Goal: Task Accomplishment & Management: Use online tool/utility

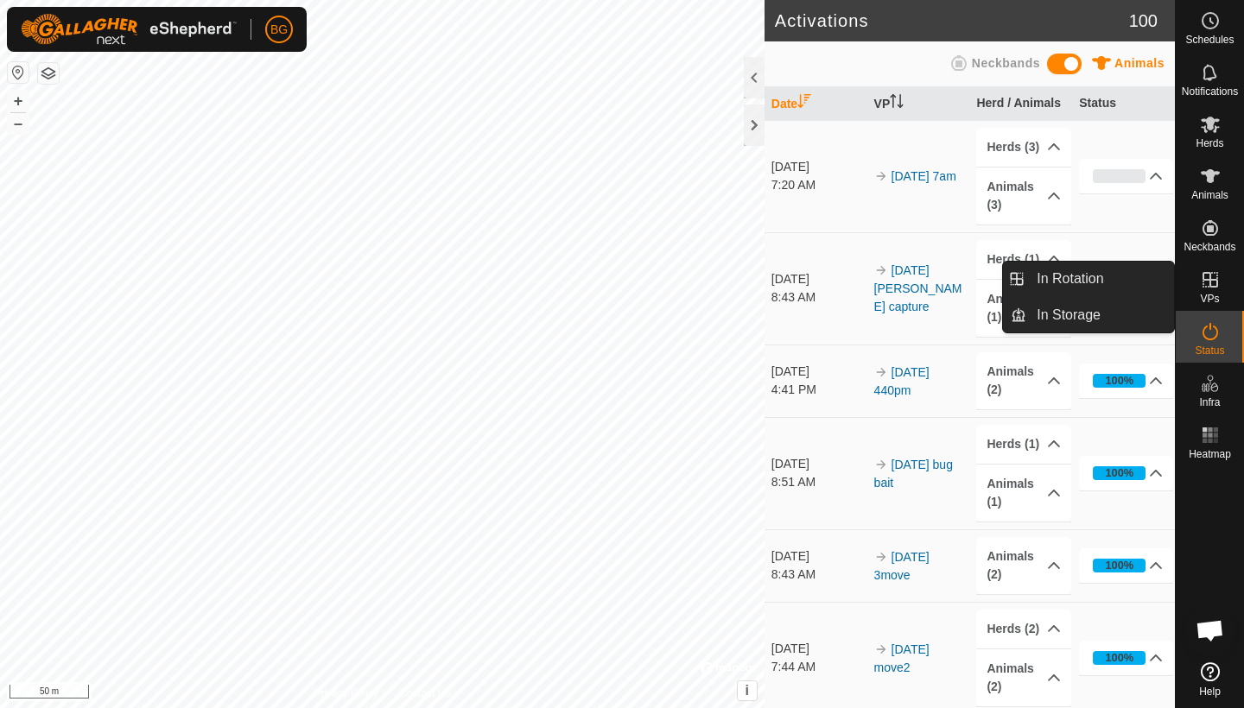
click at [1143, 294] on span "VPs" at bounding box center [1209, 299] width 19 height 10
click at [1084, 276] on link "In Rotation" at bounding box center [1100, 279] width 148 height 35
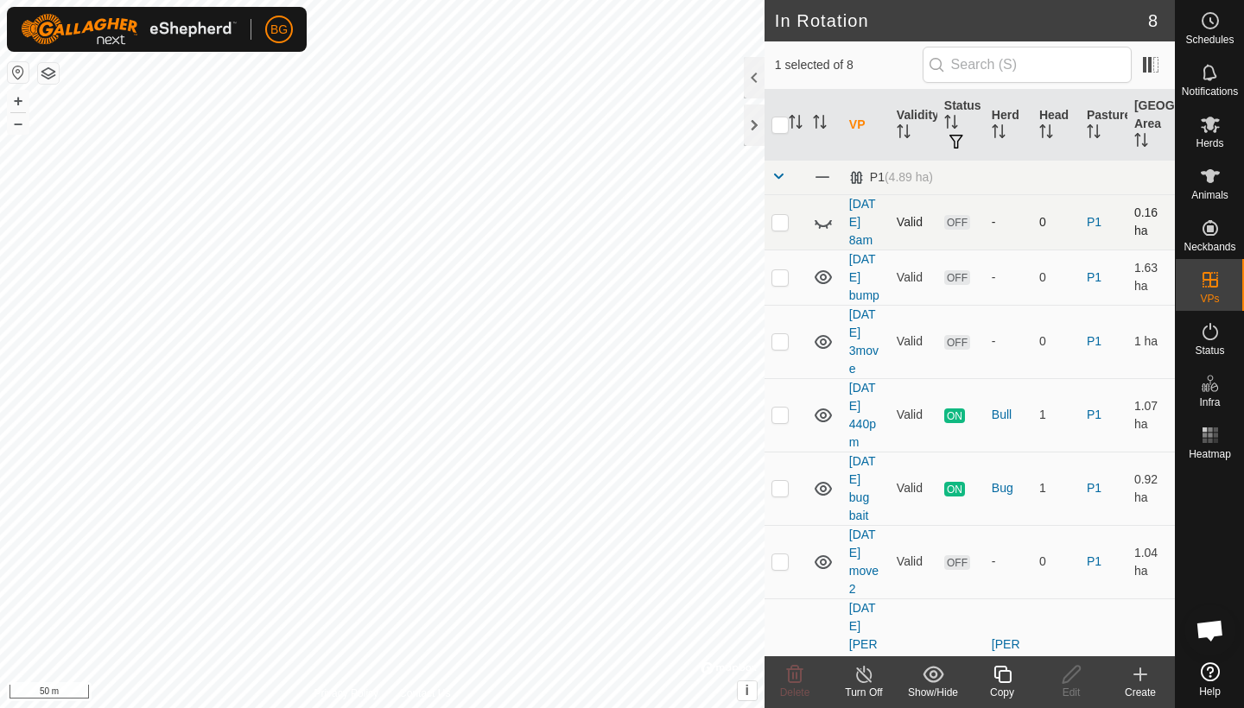
click at [772, 226] on p-checkbox at bounding box center [779, 222] width 17 height 14
click at [821, 224] on icon at bounding box center [823, 222] width 21 height 21
click at [780, 222] on p-checkbox at bounding box center [779, 222] width 17 height 14
click at [780, 223] on p-checkbox at bounding box center [779, 222] width 17 height 14
checkbox input "true"
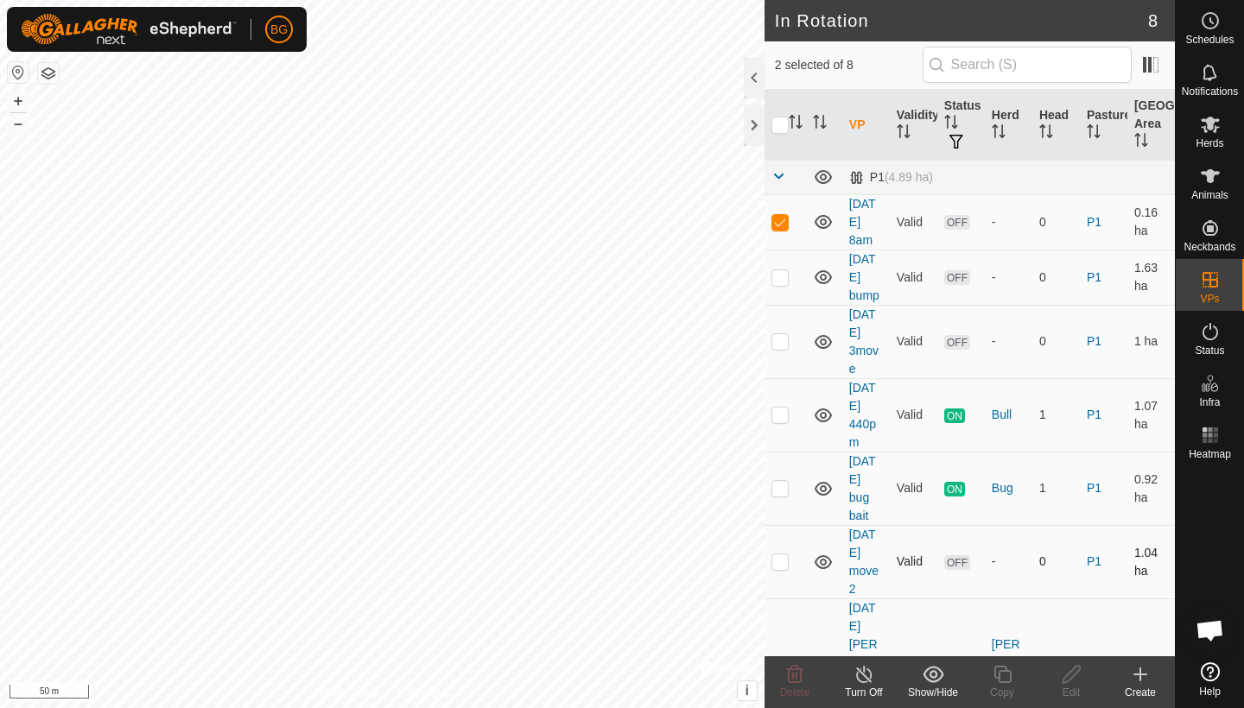
click at [793, 565] on td at bounding box center [784, 561] width 41 height 73
click at [780, 565] on p-checkbox at bounding box center [779, 561] width 17 height 14
checkbox input "false"
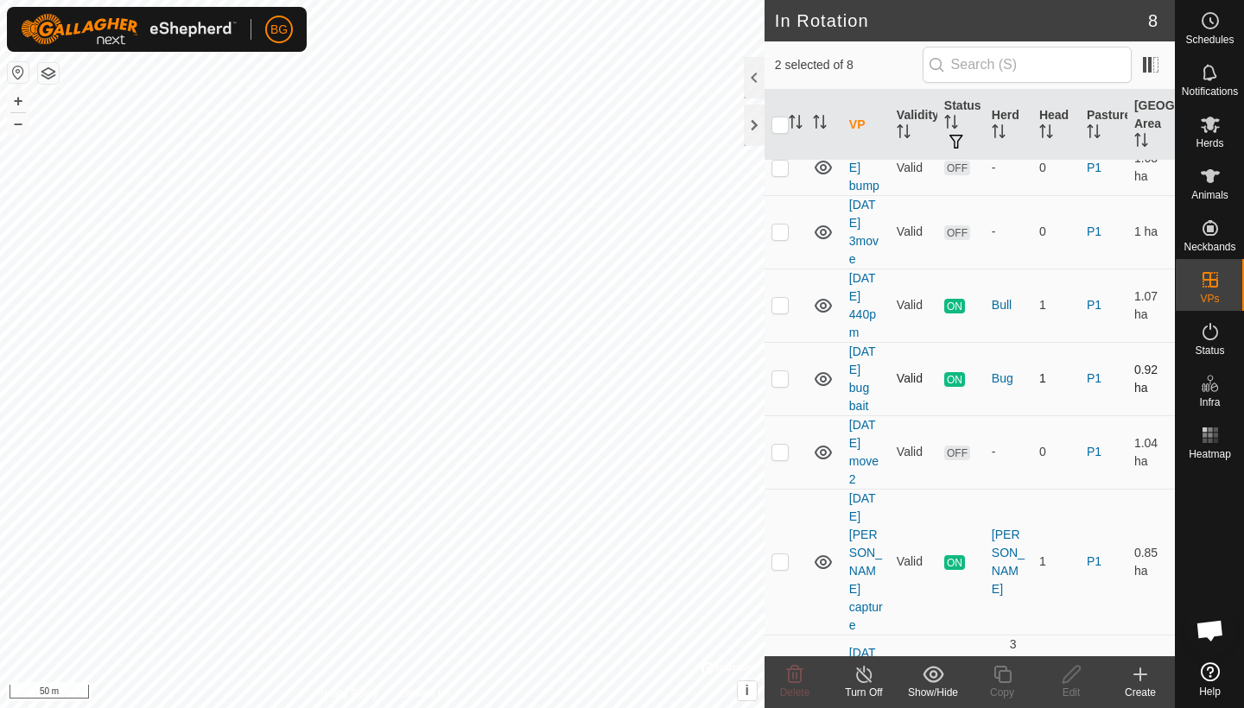
scroll to position [109, 0]
click at [778, 633] on p-checkbox at bounding box center [779, 672] width 17 height 14
checkbox input "false"
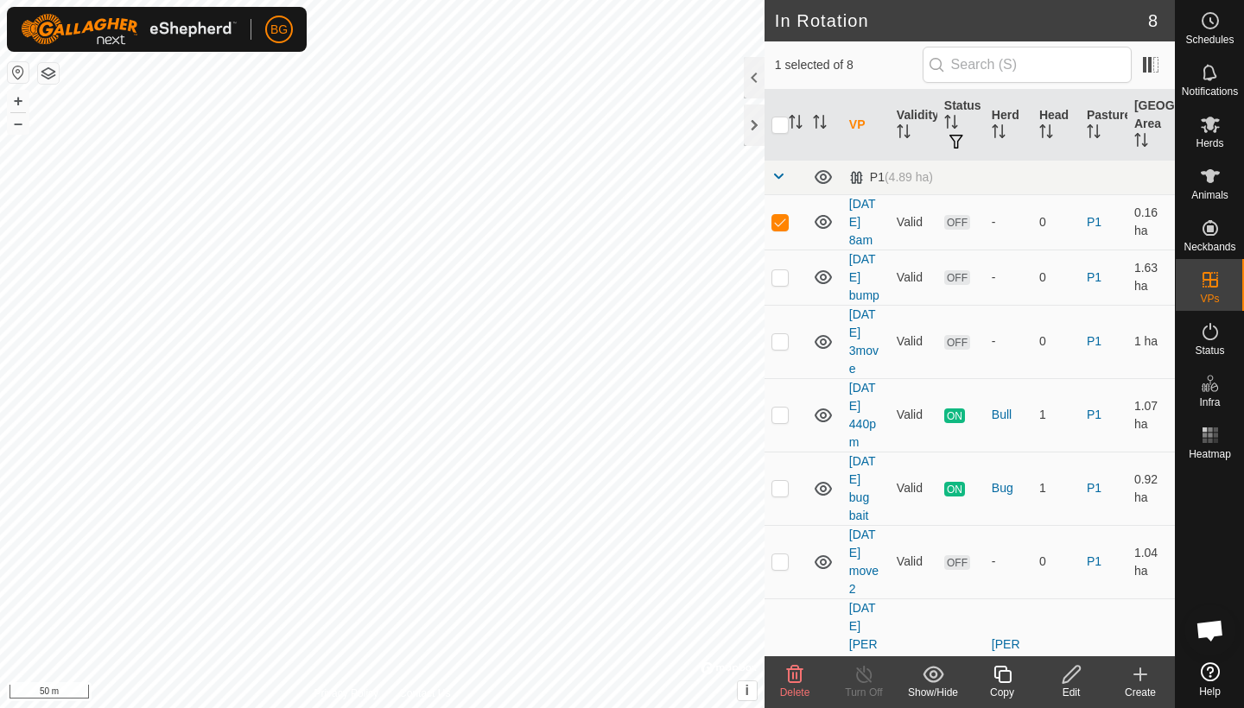
scroll to position [0, 0]
click at [791, 633] on icon at bounding box center [794, 674] width 21 height 21
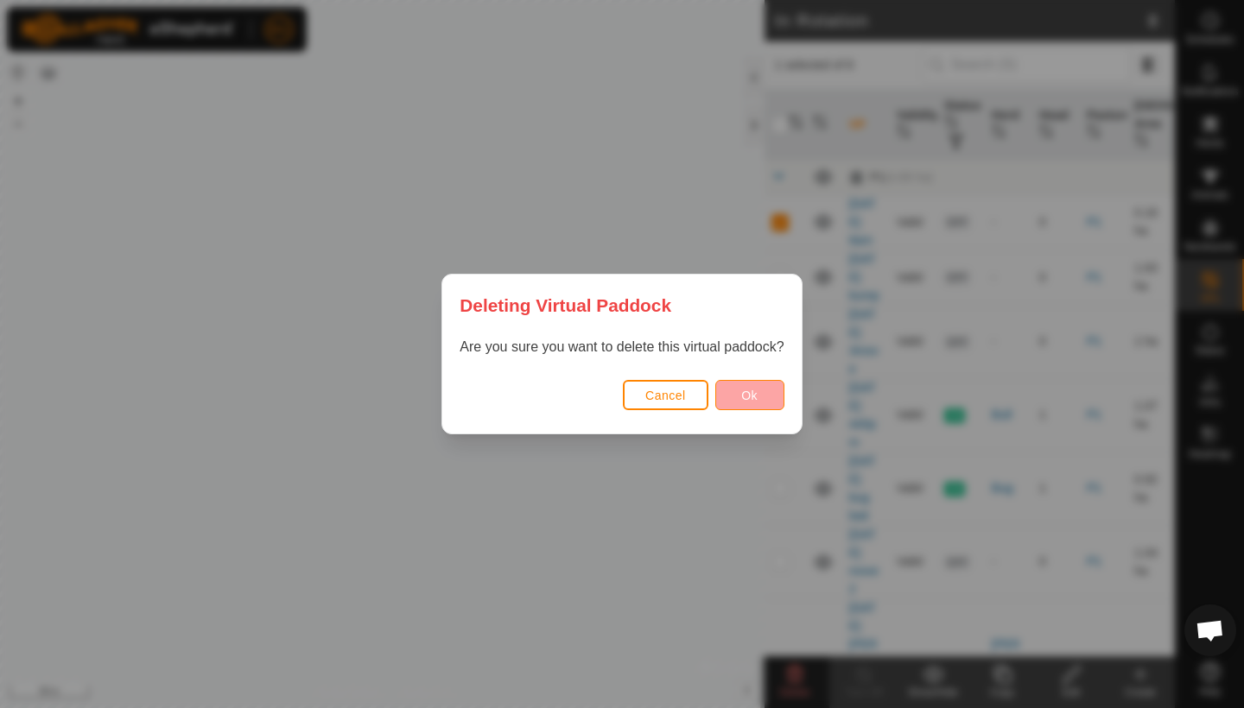
click at [756, 397] on span "Ok" at bounding box center [749, 396] width 16 height 14
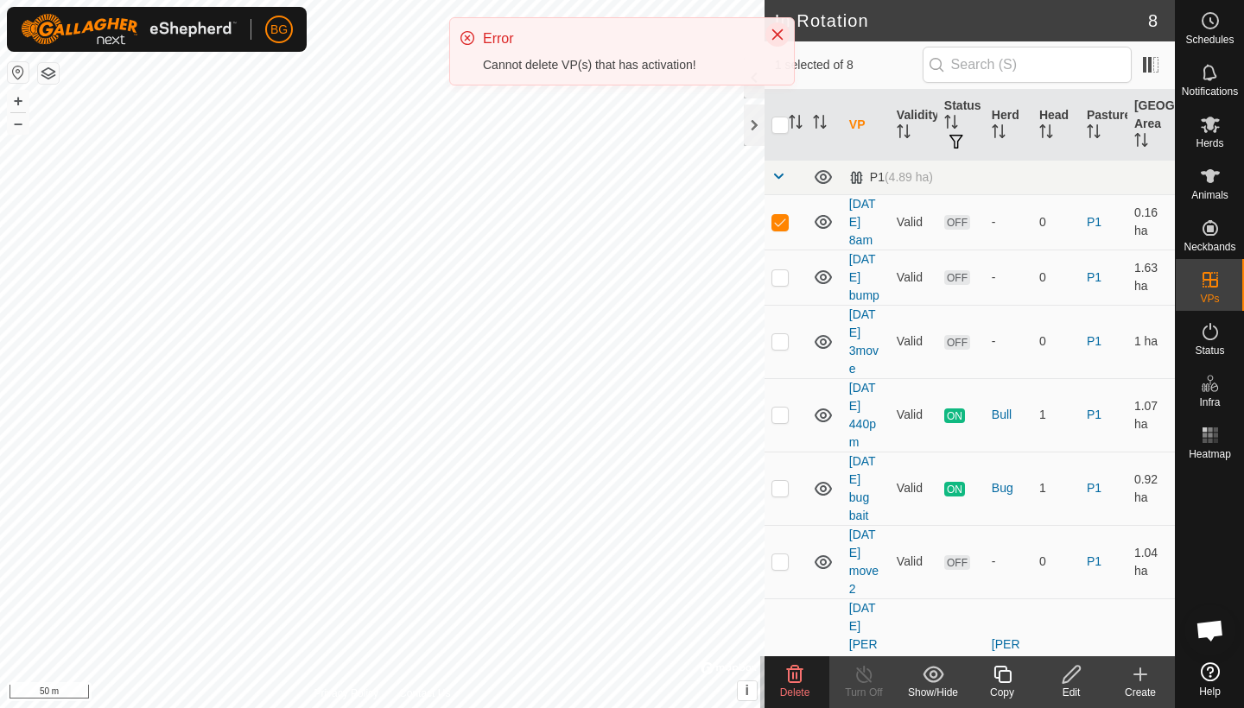
click at [777, 35] on icon "Close" at bounding box center [777, 34] width 11 height 11
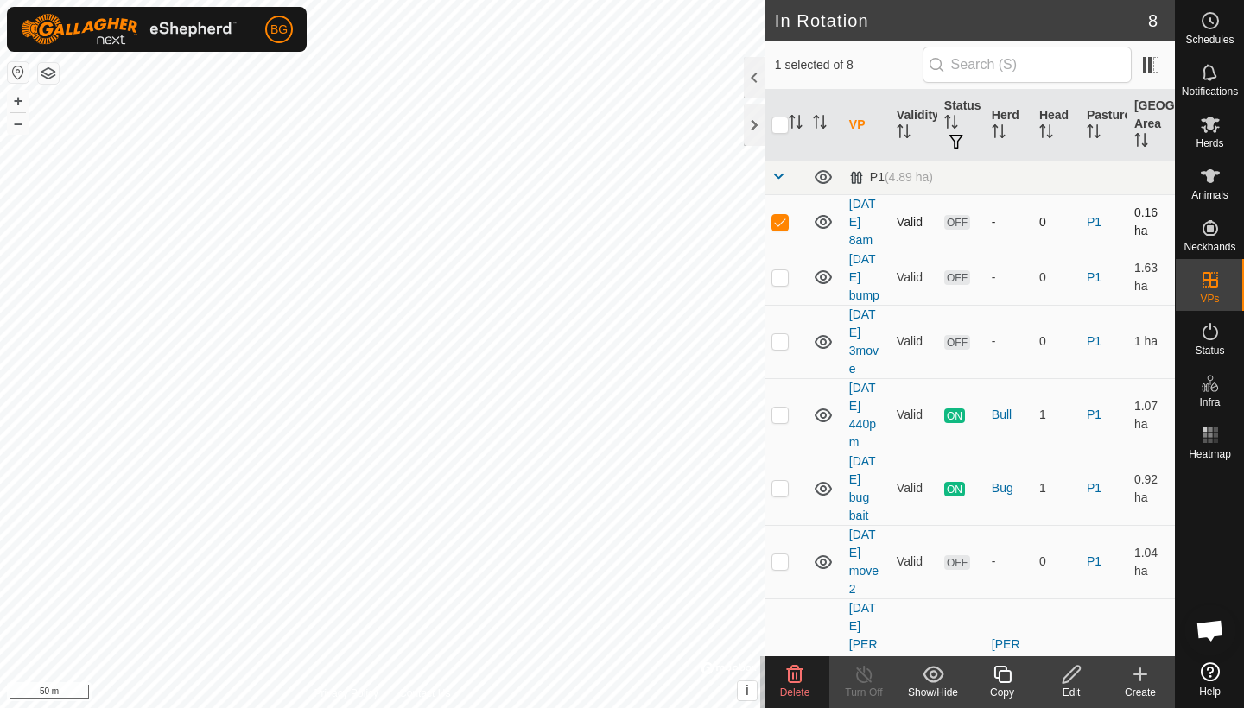
click at [786, 224] on p-checkbox at bounding box center [779, 222] width 17 height 14
checkbox input "false"
click at [775, 282] on p-checkbox at bounding box center [779, 277] width 17 height 14
click at [795, 633] on icon at bounding box center [795, 674] width 16 height 17
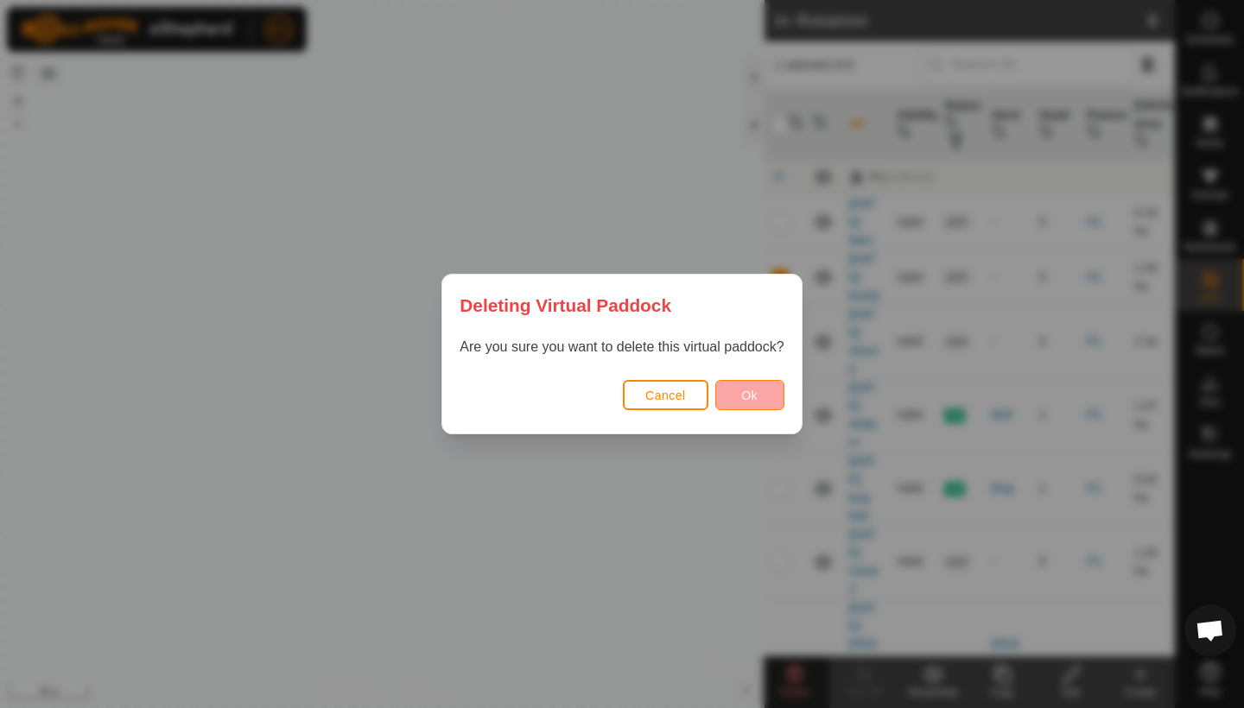
click at [753, 397] on span "Ok" at bounding box center [749, 396] width 16 height 14
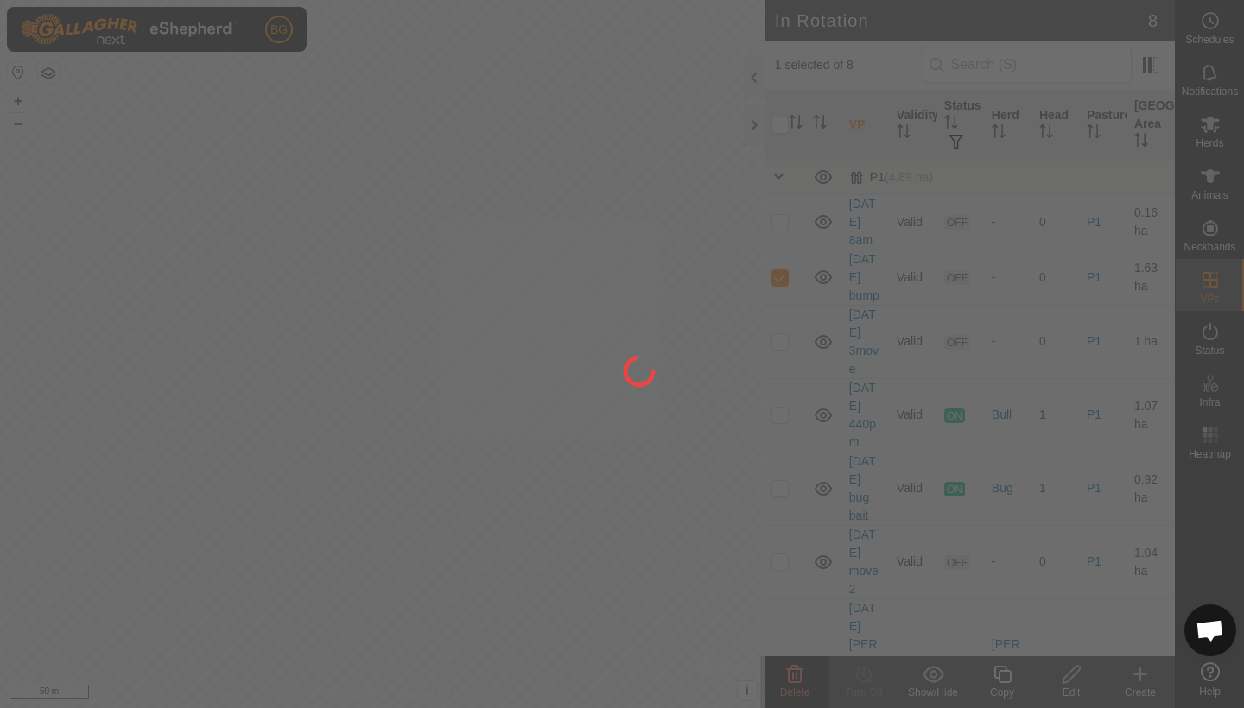
checkbox input "false"
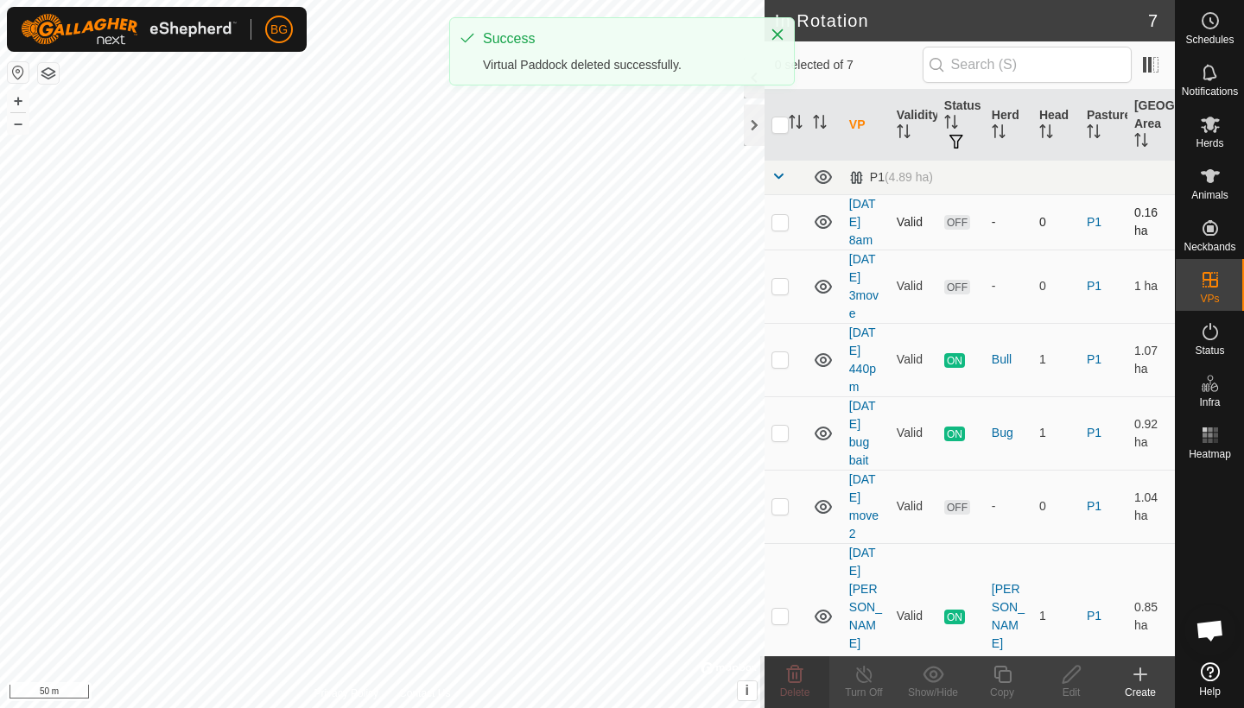
click at [782, 220] on p-checkbox at bounding box center [779, 222] width 17 height 14
checkbox input "true"
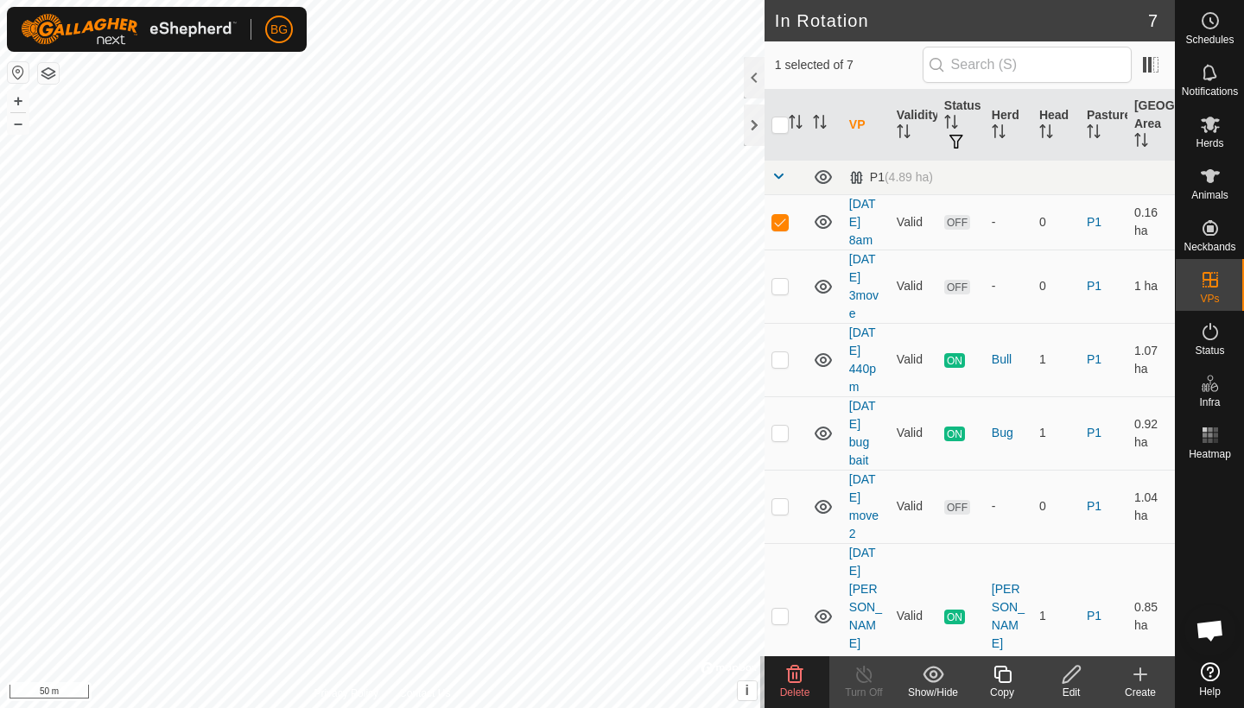
click at [790, 633] on icon at bounding box center [794, 674] width 21 height 21
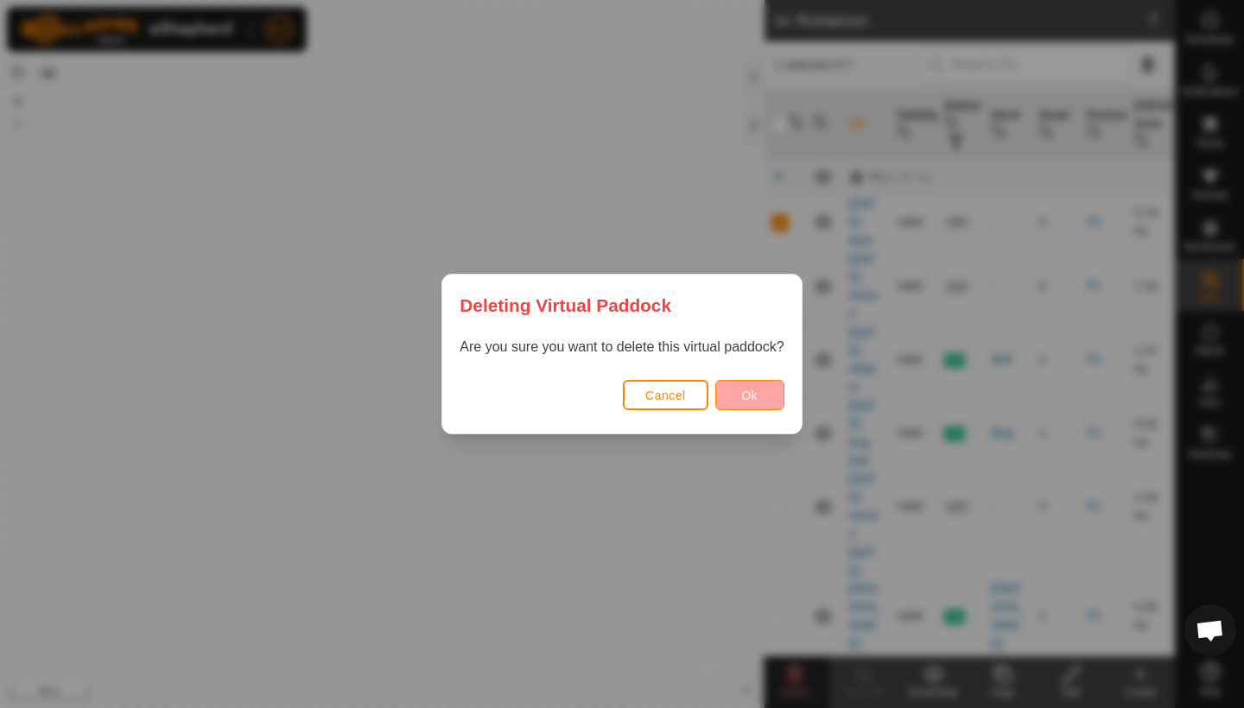
click at [751, 393] on span "Ok" at bounding box center [749, 396] width 16 height 14
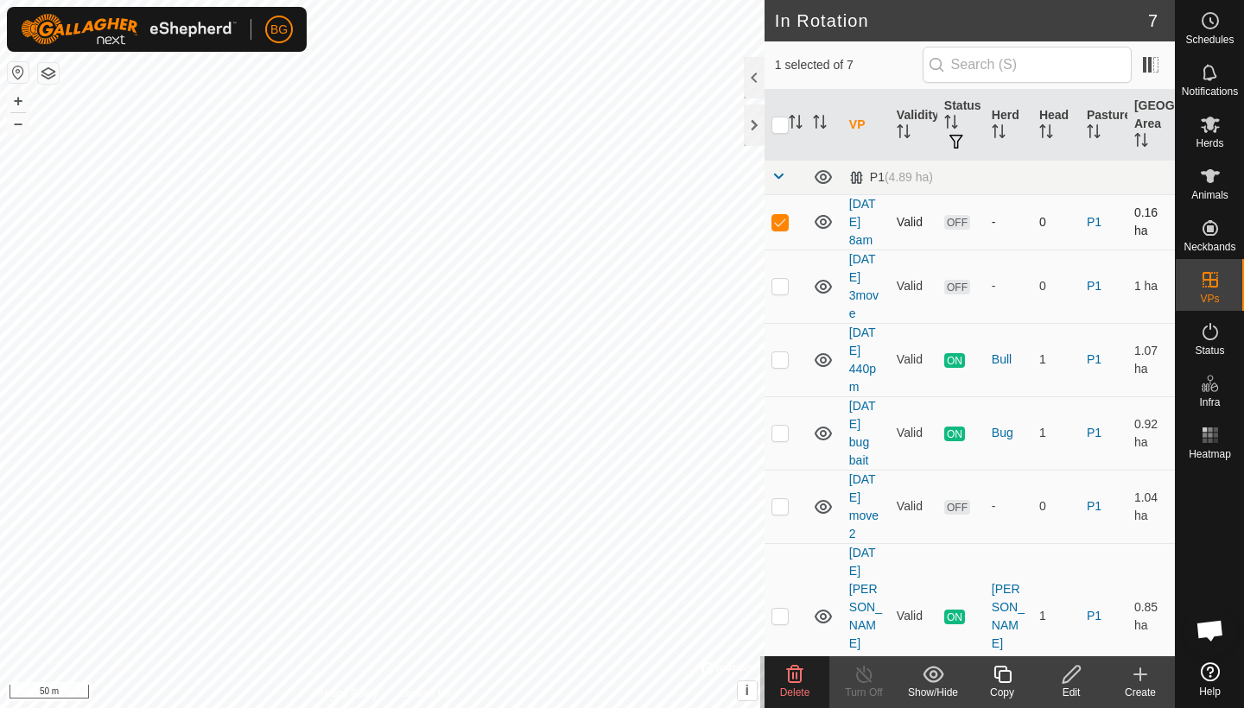
click at [785, 225] on p-checkbox at bounding box center [779, 222] width 17 height 14
checkbox input "false"
click at [782, 290] on p-checkbox at bounding box center [779, 286] width 17 height 14
click at [794, 633] on icon at bounding box center [794, 674] width 21 height 21
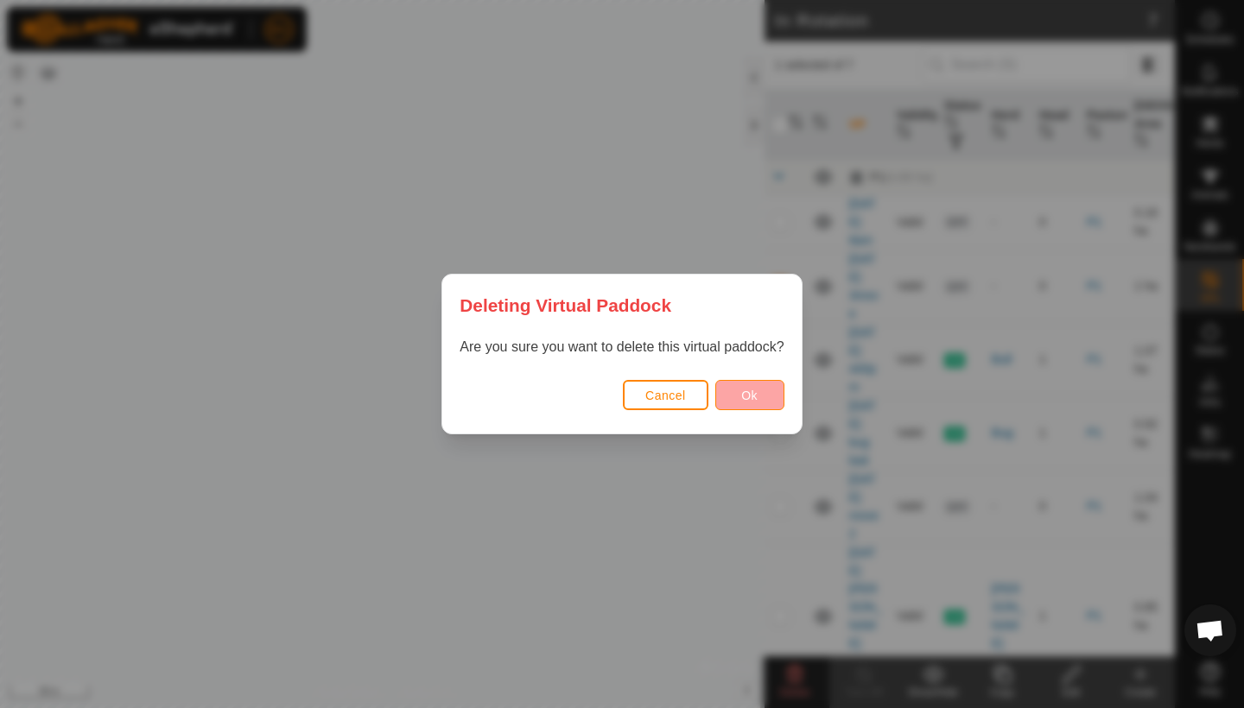
click at [757, 395] on span "Ok" at bounding box center [749, 396] width 16 height 14
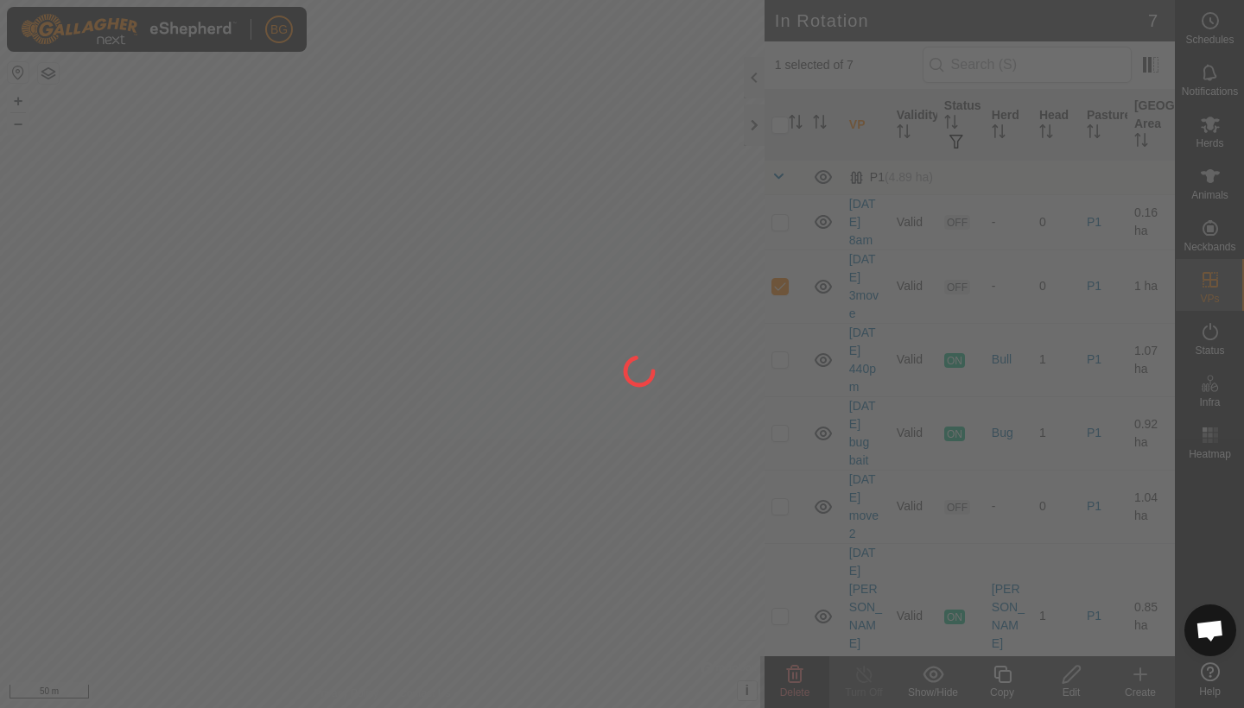
checkbox input "false"
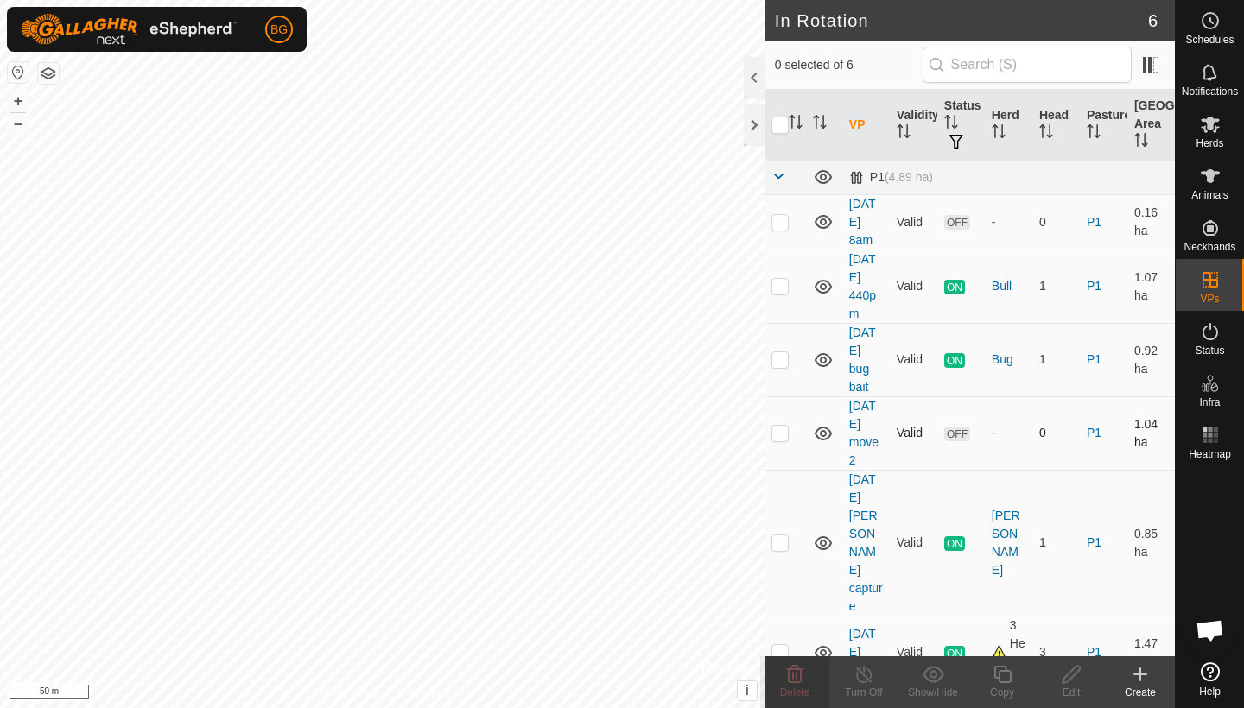
click at [778, 440] on p-checkbox at bounding box center [779, 433] width 17 height 14
click at [790, 633] on icon at bounding box center [795, 674] width 16 height 17
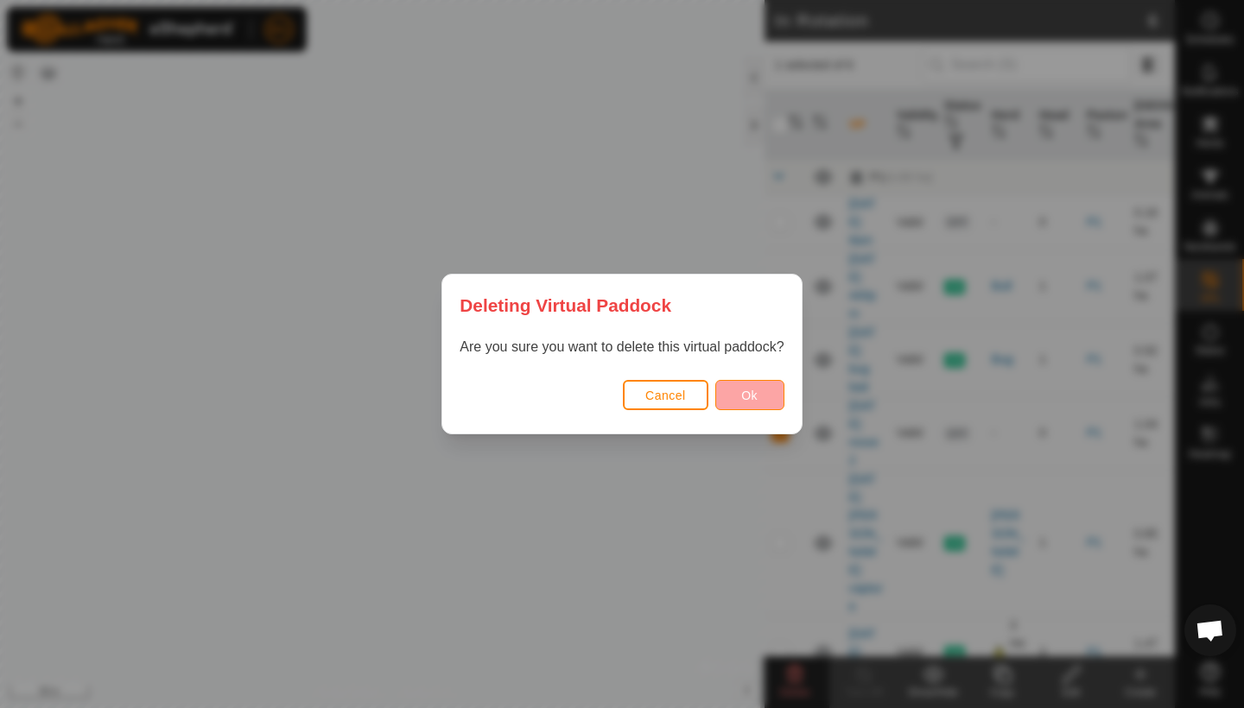
click at [751, 399] on span "Ok" at bounding box center [749, 396] width 16 height 14
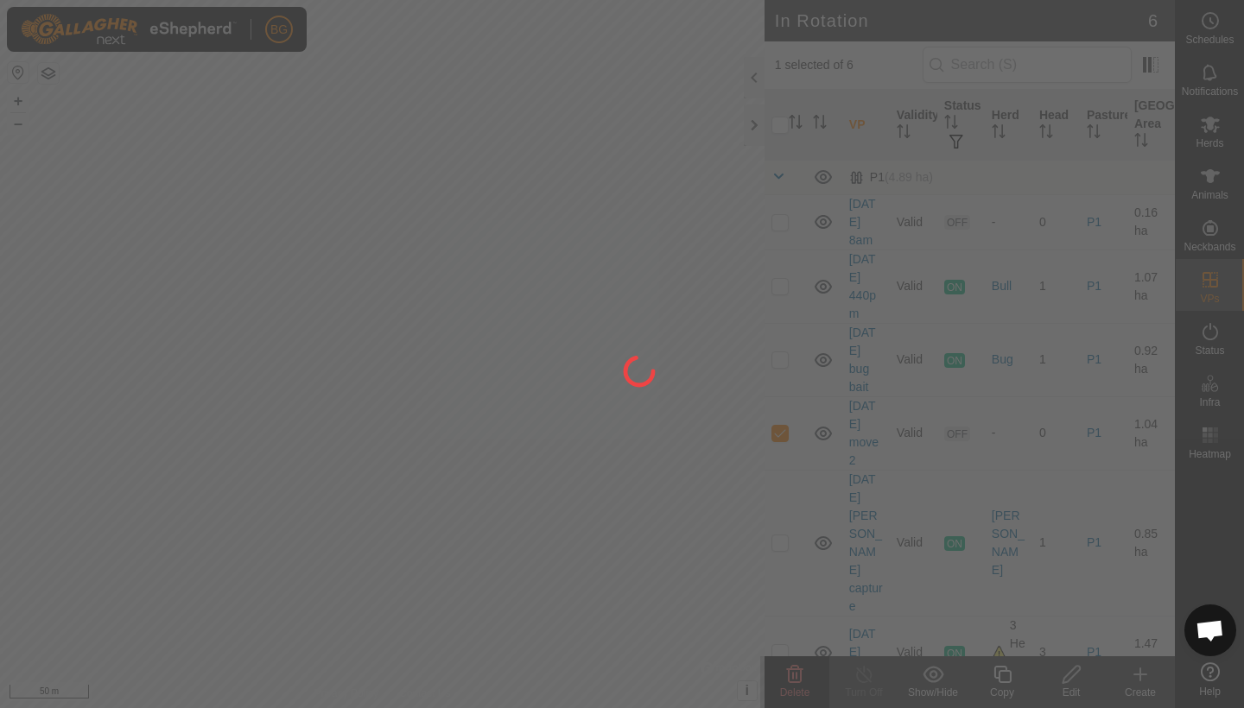
checkbox input "false"
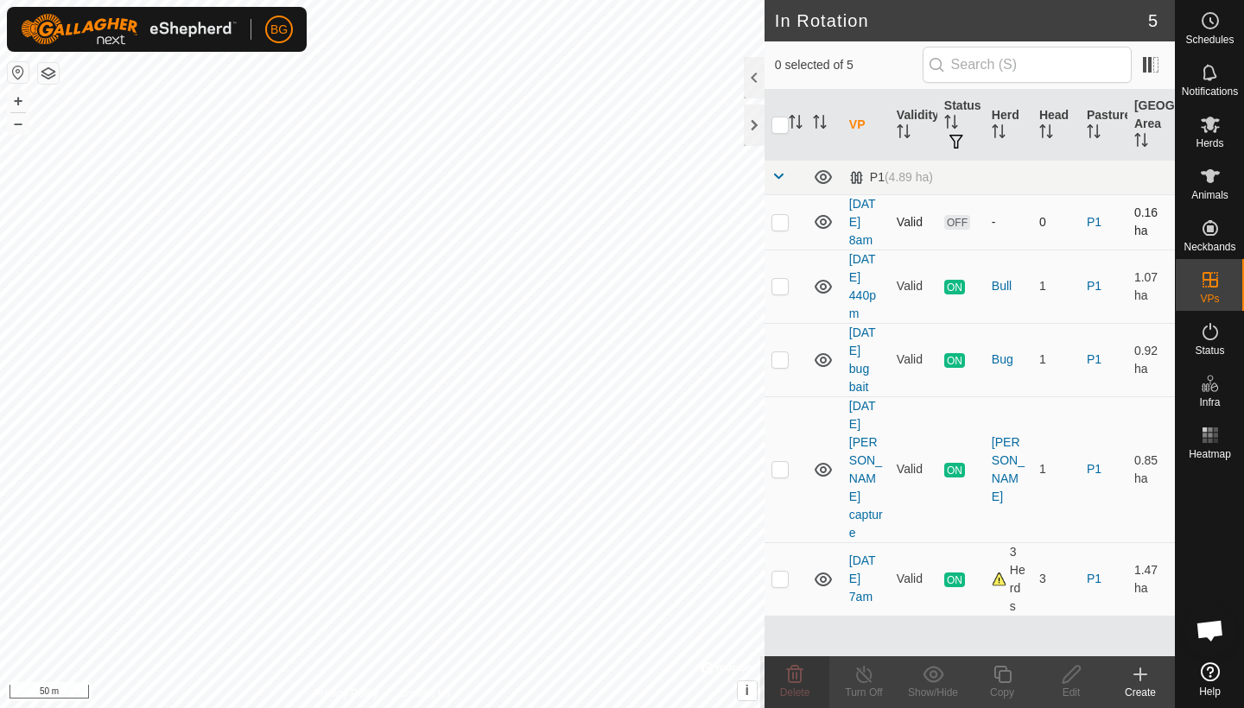
click at [786, 225] on p-checkbox at bounding box center [779, 222] width 17 height 14
checkbox input "true"
click at [786, 633] on icon at bounding box center [794, 674] width 21 height 21
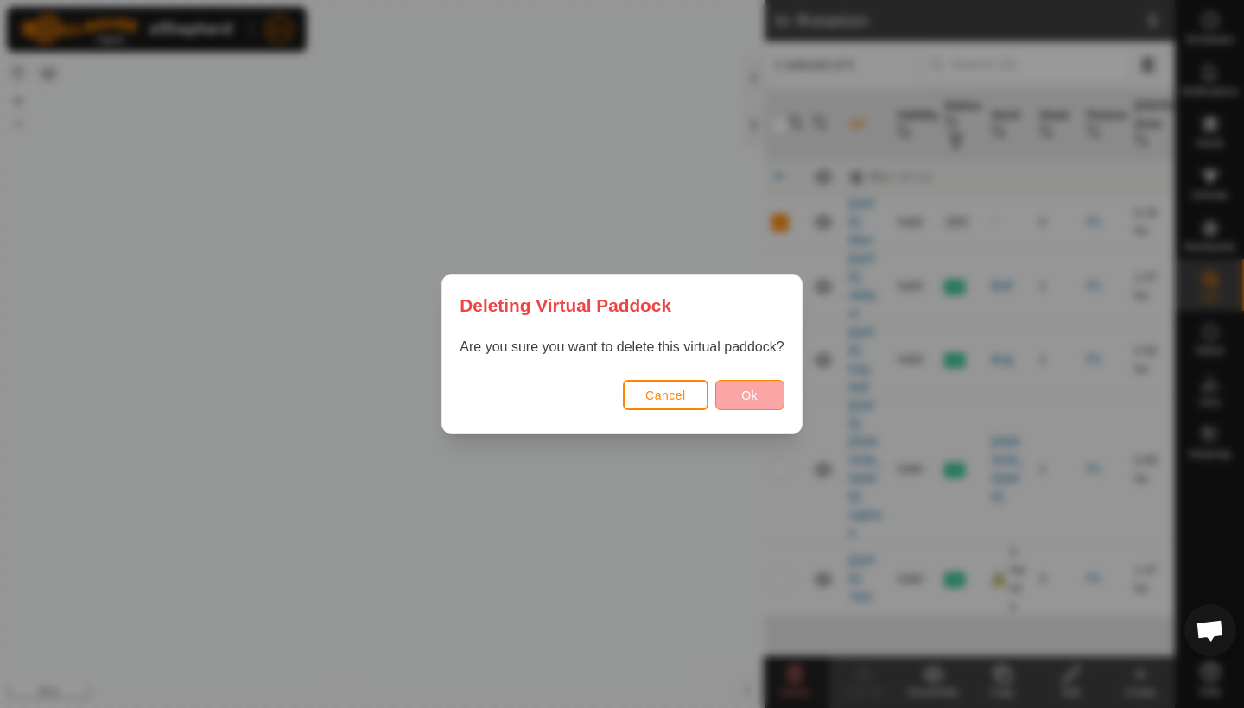
click at [746, 386] on button "Ok" at bounding box center [749, 395] width 69 height 30
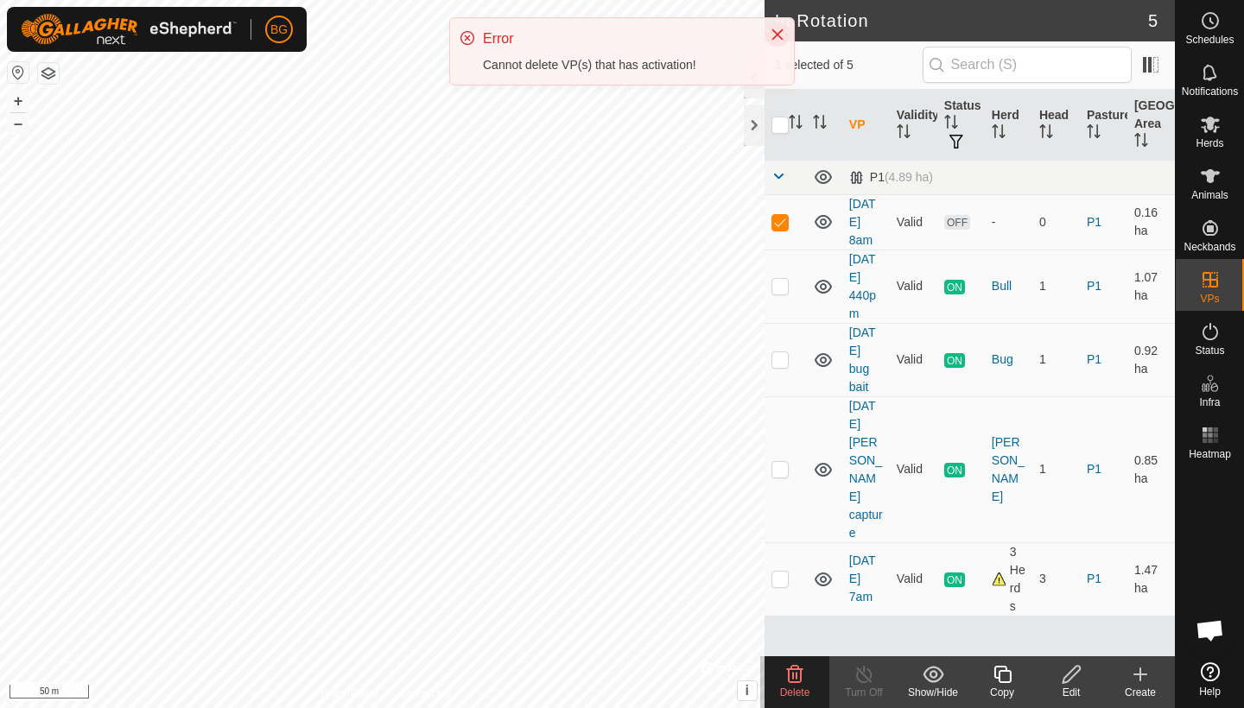
click at [776, 31] on icon "Close" at bounding box center [777, 35] width 14 height 14
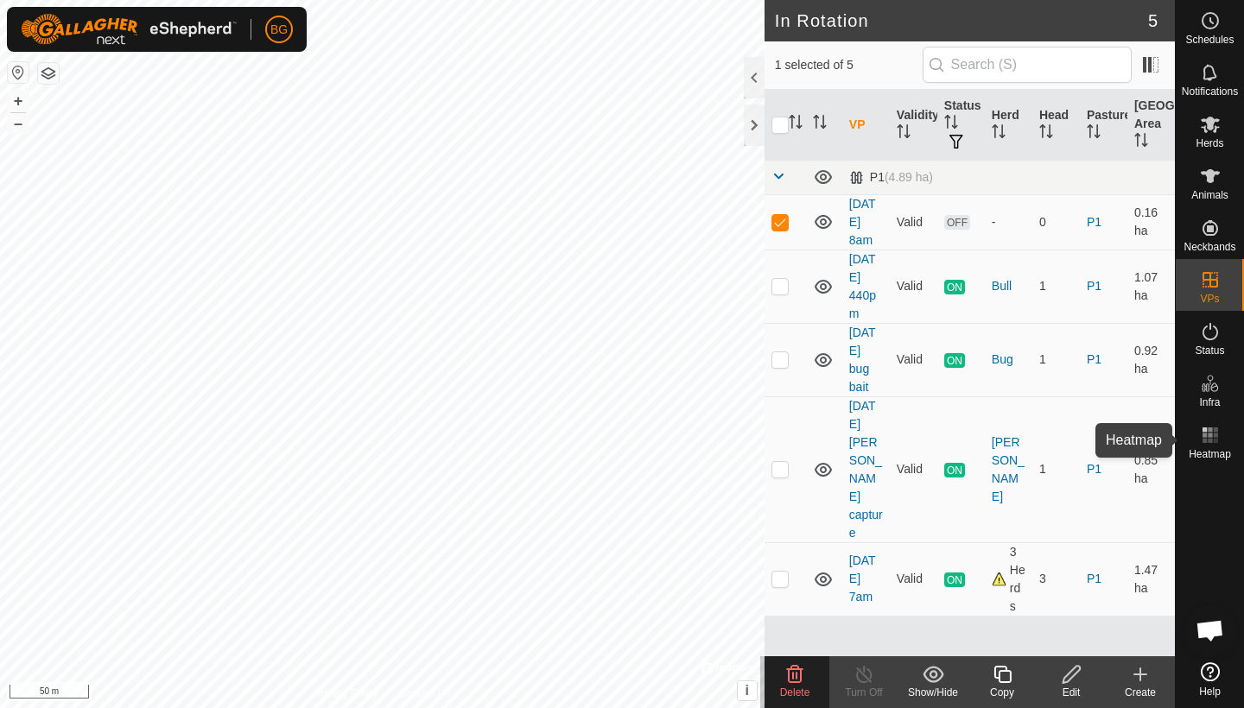
click at [1143, 438] on icon at bounding box center [1210, 435] width 21 height 21
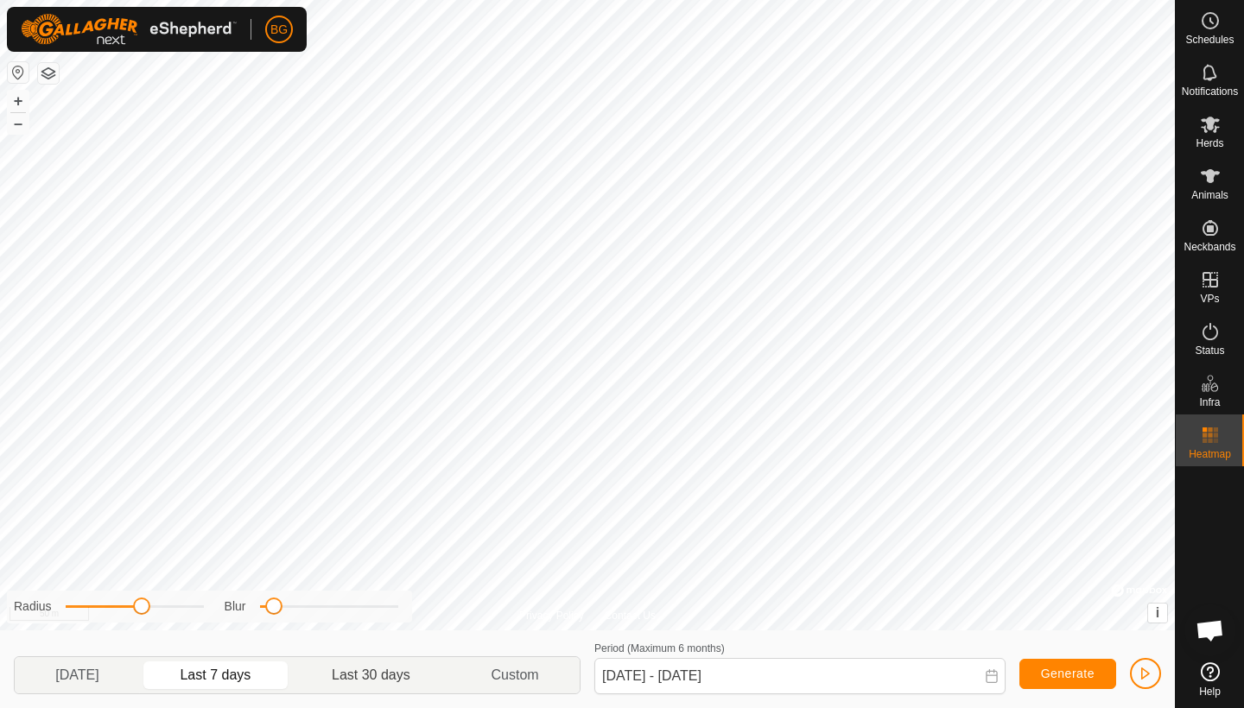
click at [356, 633] on p-togglebutton "Last 30 days" at bounding box center [371, 675] width 159 height 36
click at [18, 123] on button "–" at bounding box center [18, 123] width 21 height 21
click at [18, 122] on button "–" at bounding box center [18, 123] width 21 height 21
click at [18, 104] on button "+" at bounding box center [18, 101] width 21 height 21
click at [17, 129] on button "–" at bounding box center [18, 123] width 21 height 21
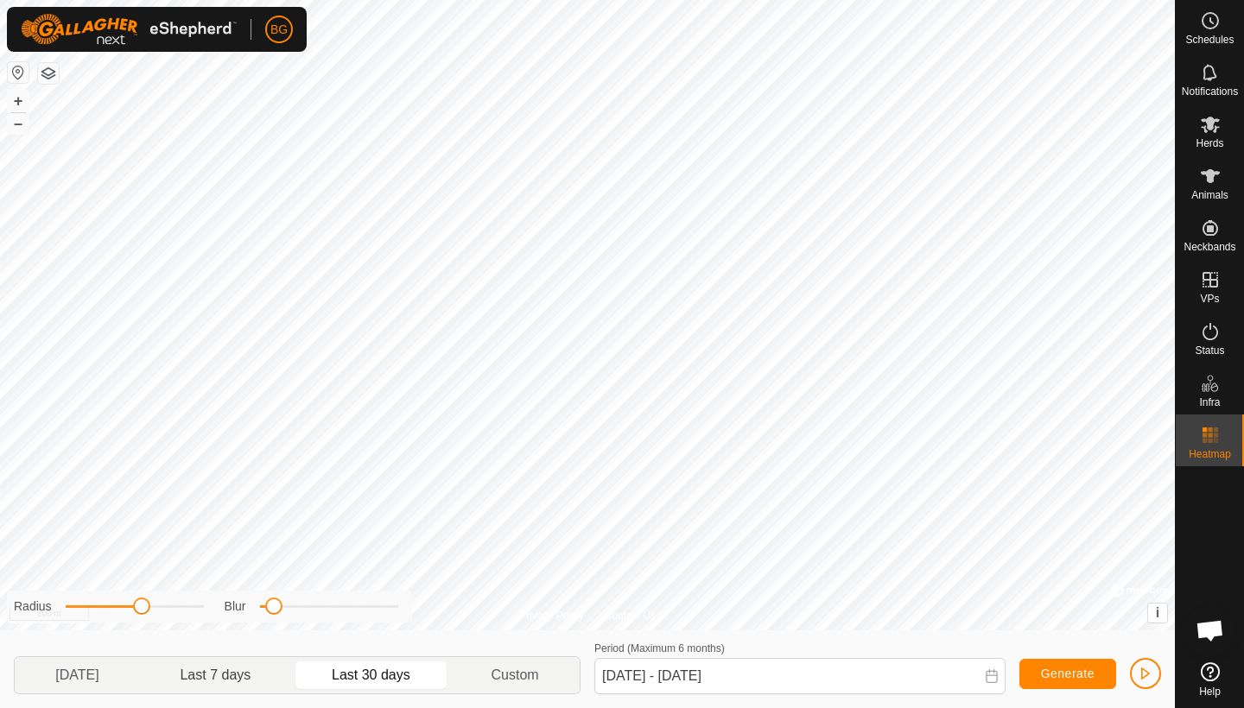
click at [238, 633] on p-togglebutton "Last 7 days" at bounding box center [216, 675] width 152 height 36
click at [370, 633] on p-togglebutton "Last 30 days" at bounding box center [371, 675] width 159 height 36
click at [242, 633] on p-togglebutton "Last 7 days" at bounding box center [216, 675] width 152 height 36
click at [351, 633] on p-togglebutton "Last 30 days" at bounding box center [371, 675] width 159 height 36
click at [534, 633] on p-togglebutton "Custom" at bounding box center [515, 675] width 129 height 36
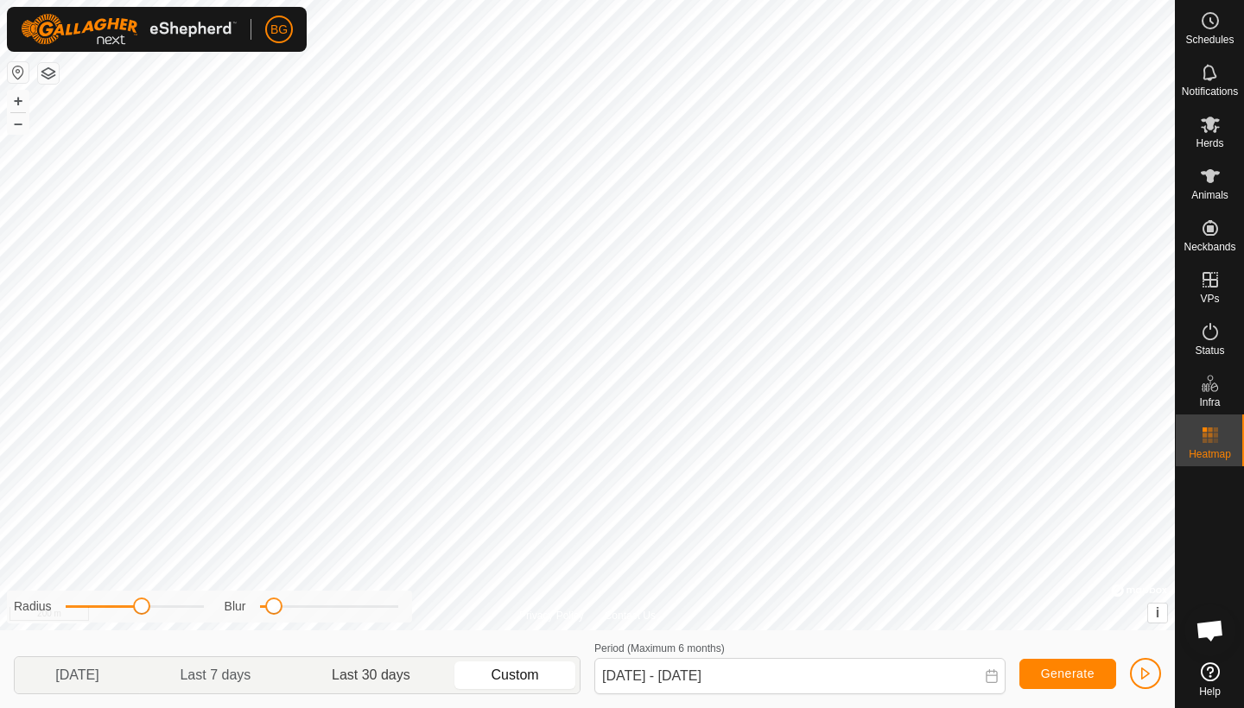
click at [386, 633] on p-togglebutton "Last 30 days" at bounding box center [371, 675] width 159 height 36
click at [242, 633] on p-togglebutton "Last 7 days" at bounding box center [216, 675] width 152 height 36
type input "[DATE] - [DATE]"
click at [1143, 180] on icon at bounding box center [1210, 176] width 21 height 21
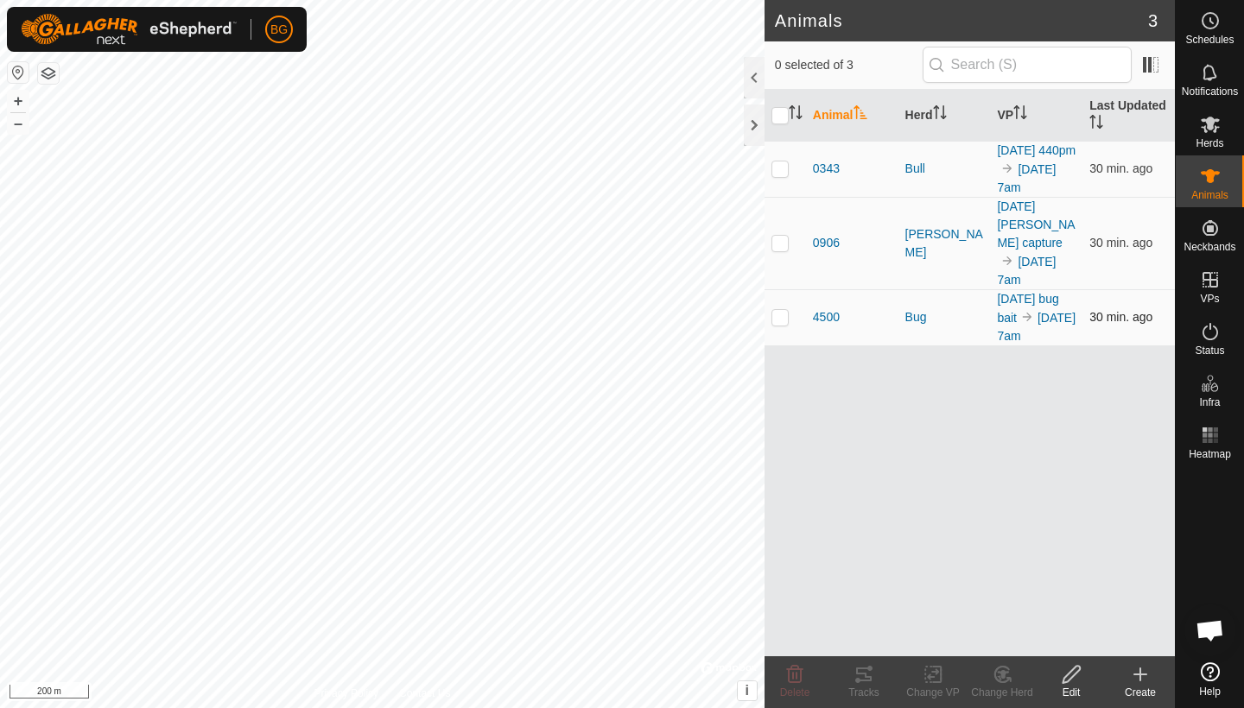
click at [782, 324] on p-checkbox at bounding box center [779, 317] width 17 height 14
checkbox input "true"
click at [862, 633] on icon at bounding box center [864, 675] width 16 height 14
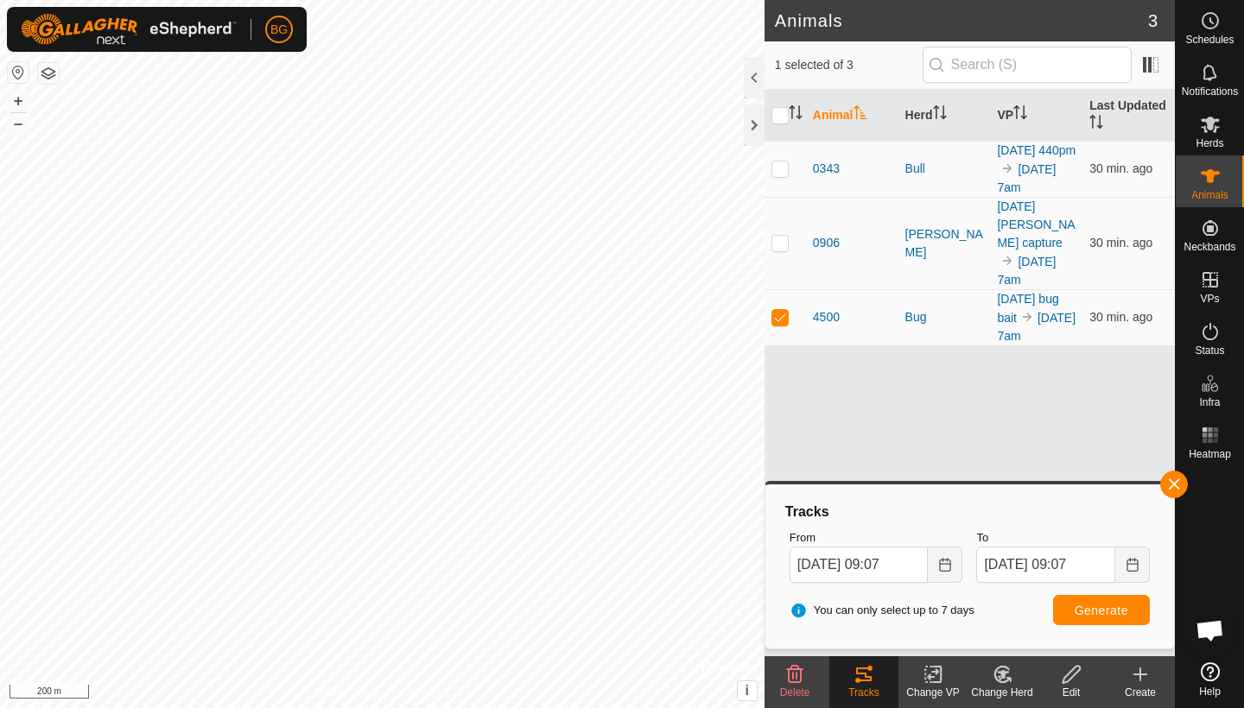
click at [1118, 605] on span "Generate" at bounding box center [1101, 611] width 54 height 14
click at [782, 248] on p-checkbox at bounding box center [779, 243] width 17 height 14
checkbox input "true"
click at [781, 175] on p-checkbox at bounding box center [779, 168] width 17 height 14
checkbox input "true"
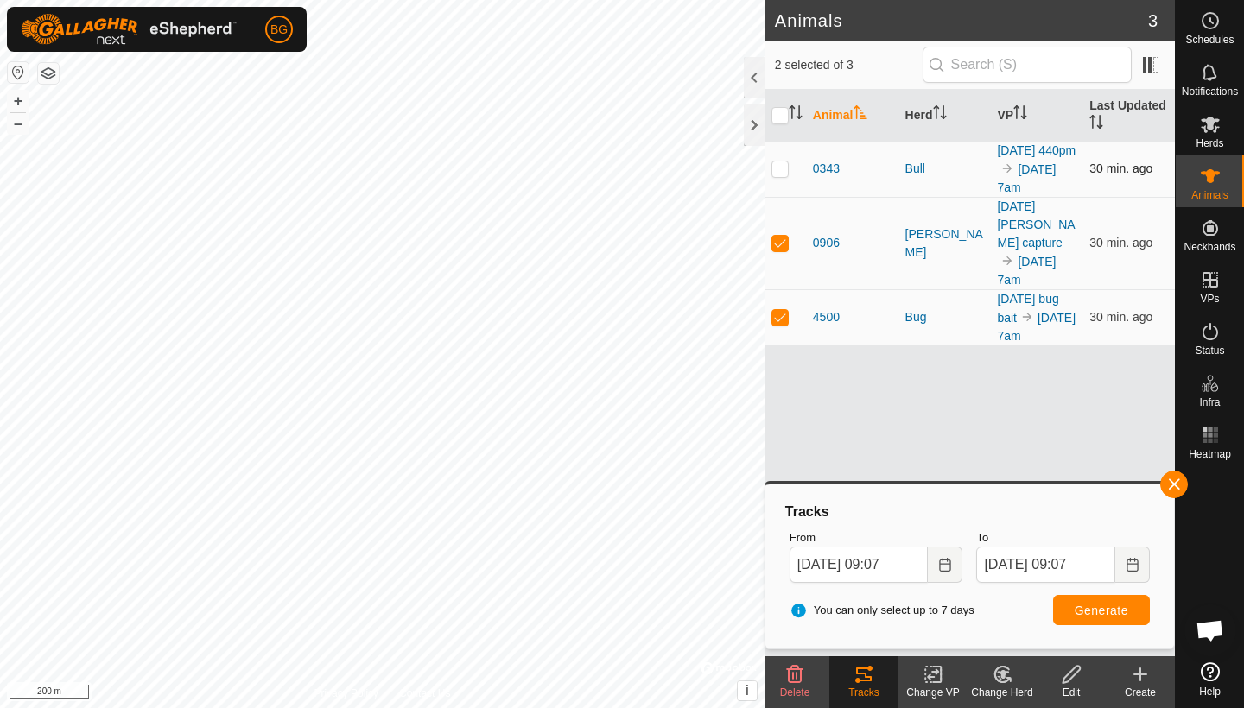
checkbox input "true"
click at [1116, 611] on span "Generate" at bounding box center [1101, 611] width 54 height 14
click at [14, 101] on button "+" at bounding box center [18, 101] width 21 height 21
click at [22, 98] on button "+" at bounding box center [18, 101] width 21 height 21
click at [946, 566] on icon "Choose Date" at bounding box center [945, 565] width 14 height 14
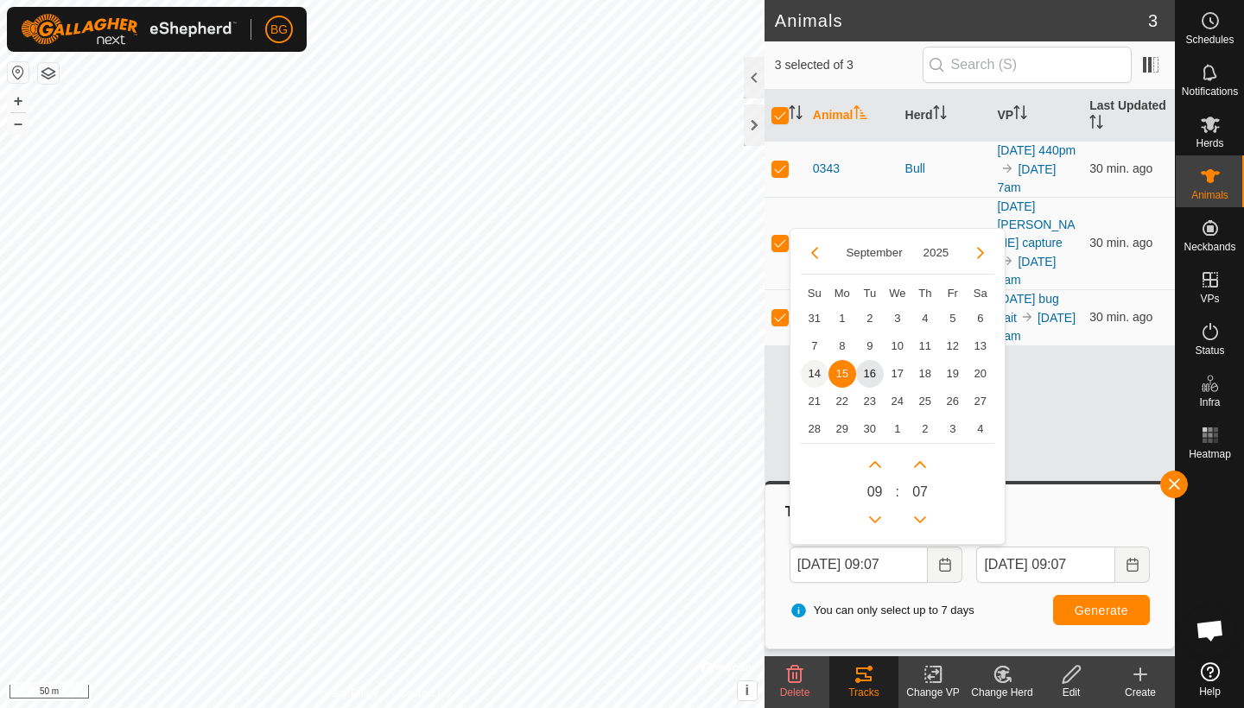
click at [814, 373] on span "14" at bounding box center [815, 374] width 28 height 28
type input "[DATE] 09:07"
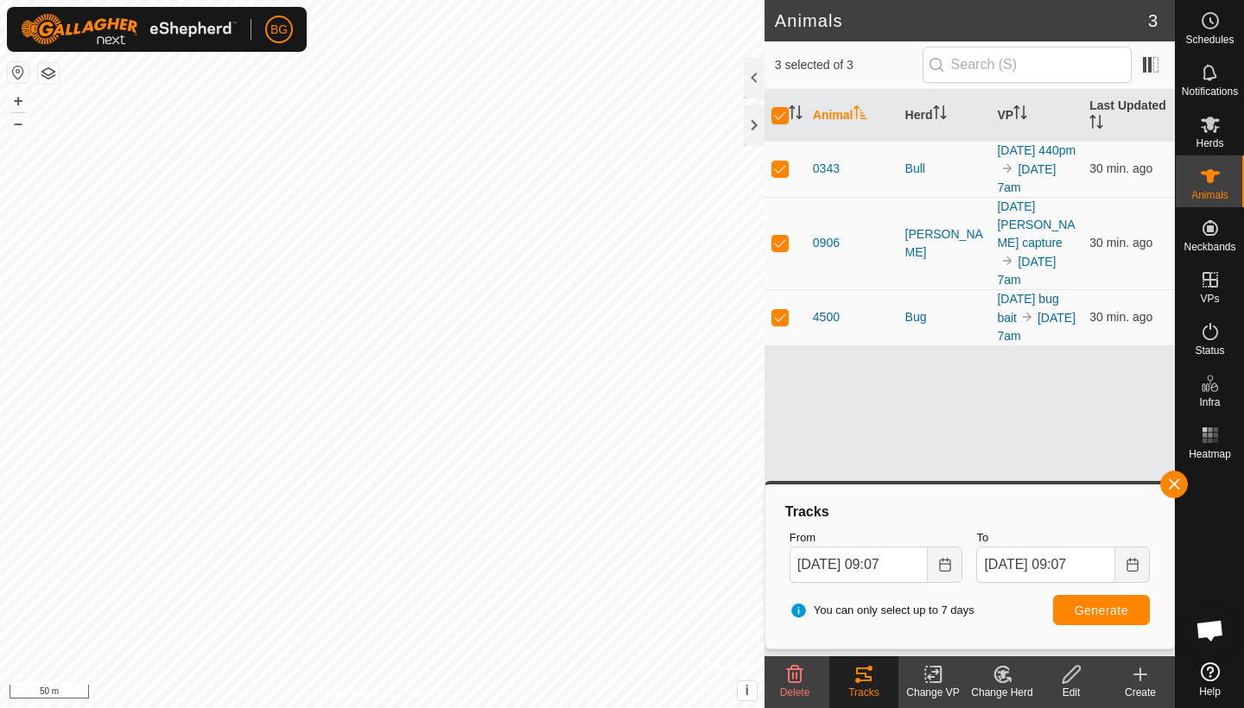
click at [1092, 610] on span "Generate" at bounding box center [1101, 611] width 54 height 14
click at [1143, 485] on span "button" at bounding box center [1174, 485] width 14 height 14
